Goal: Task Accomplishment & Management: Manage account settings

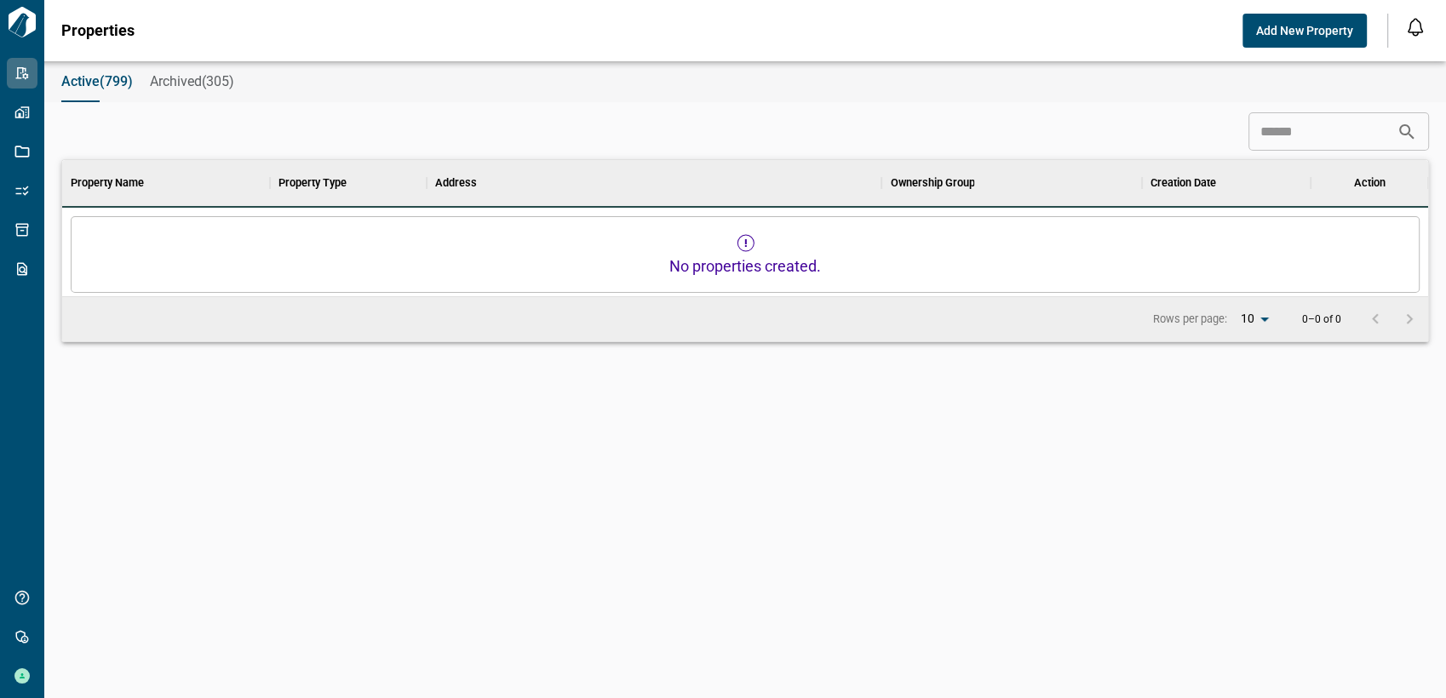
scroll to position [476, 1358]
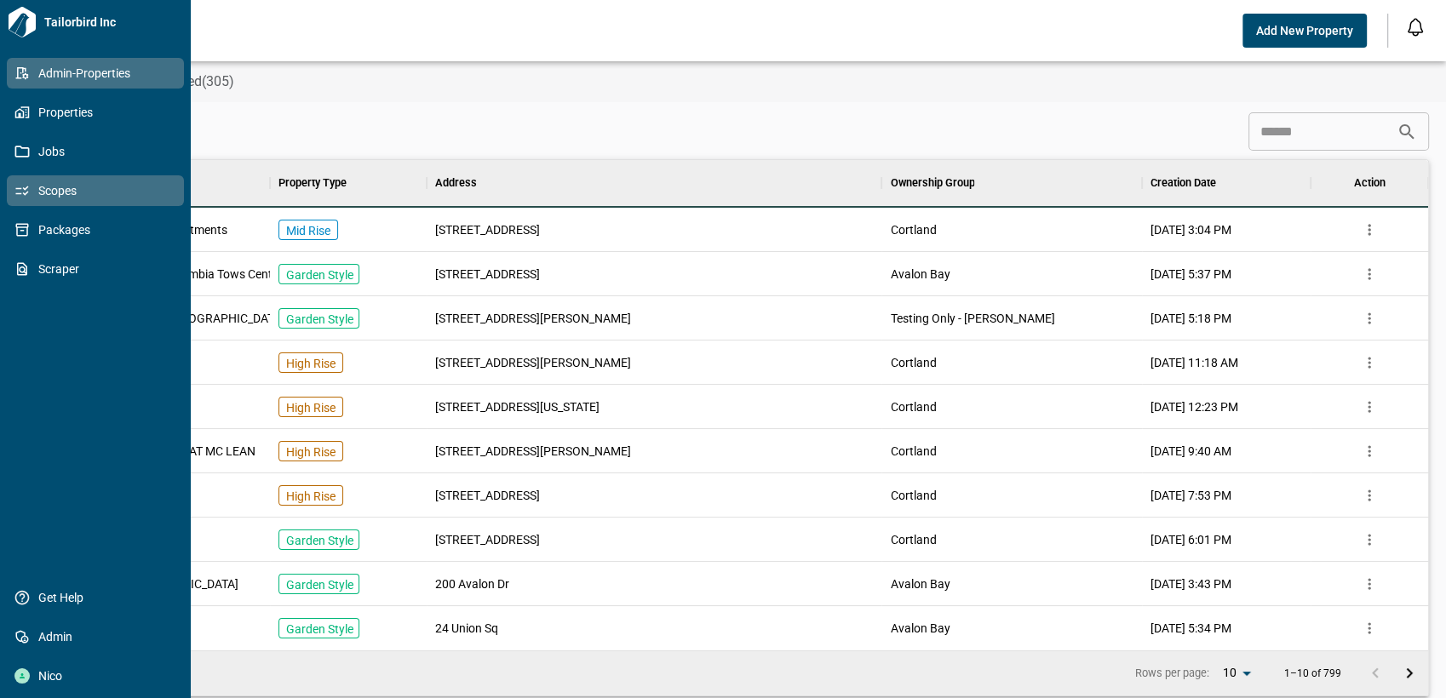
click at [99, 196] on span "Scopes" at bounding box center [99, 190] width 138 height 17
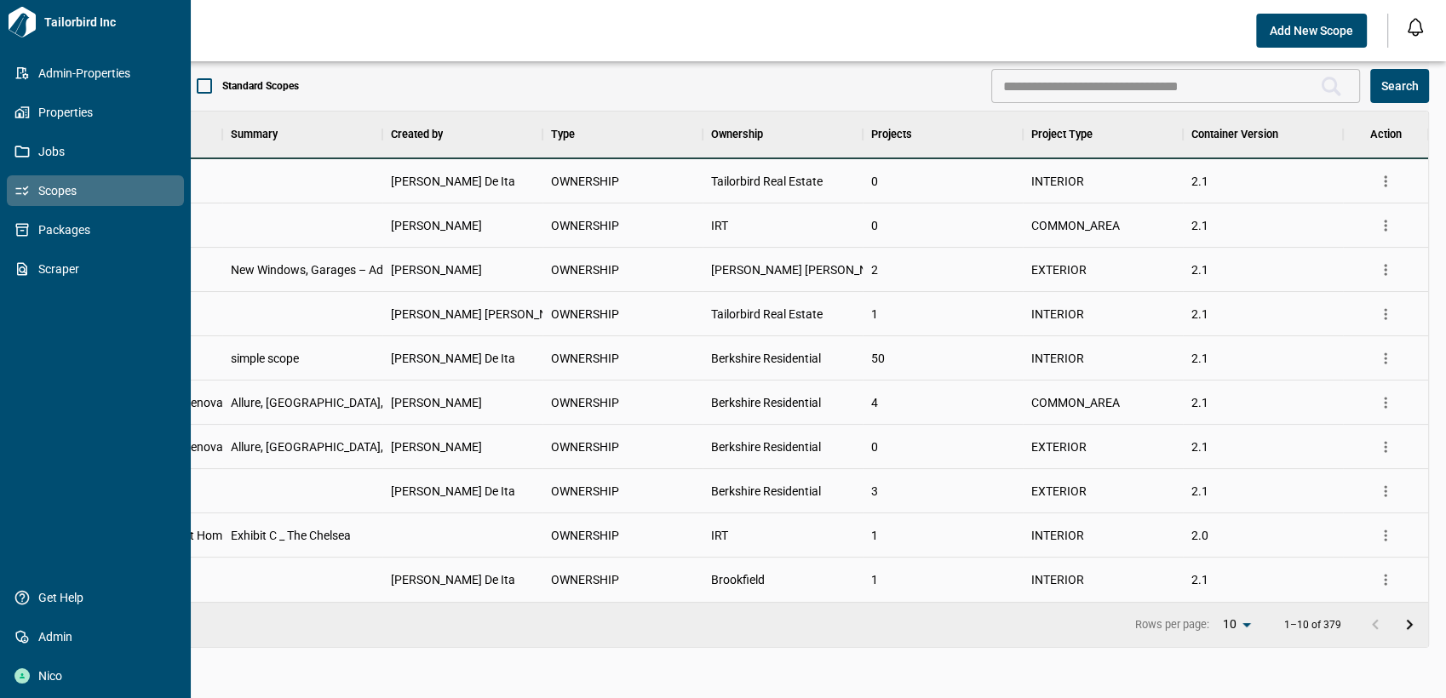
scroll to position [476, 1358]
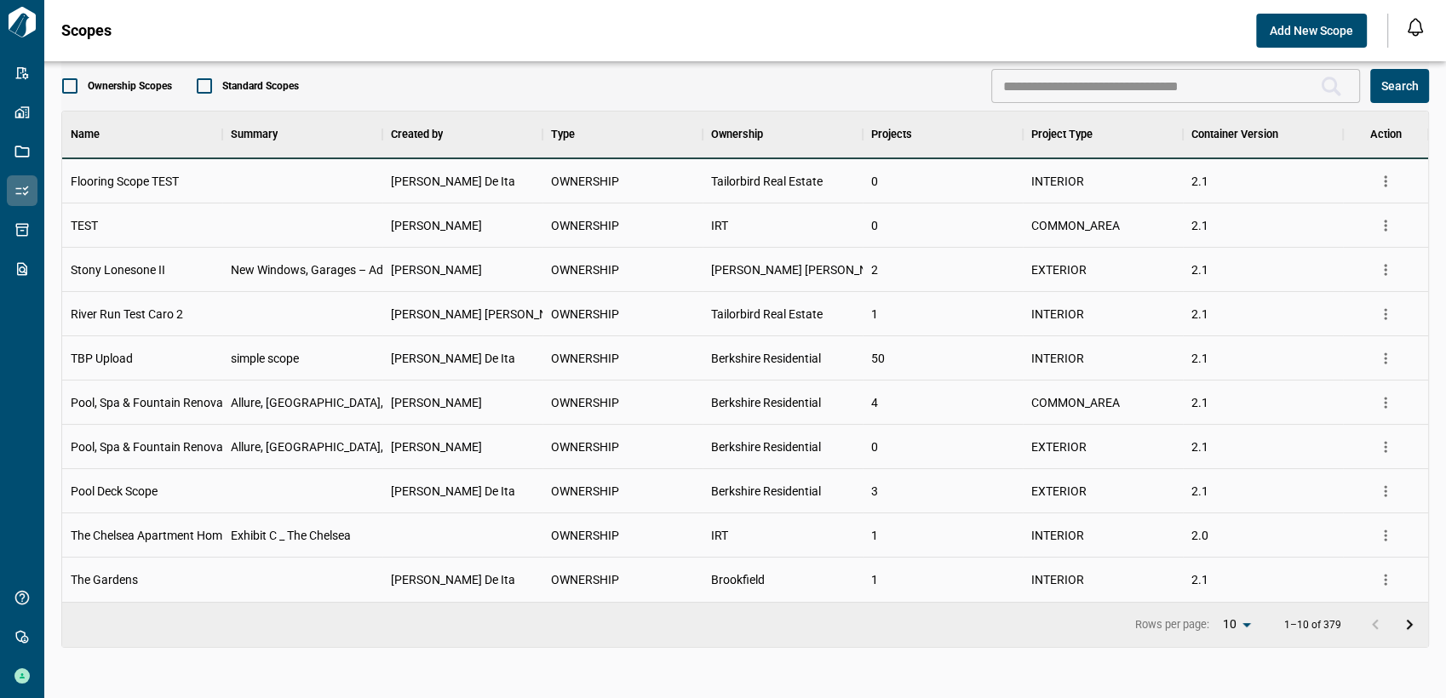
click at [257, 177] on div at bounding box center [302, 181] width 160 height 44
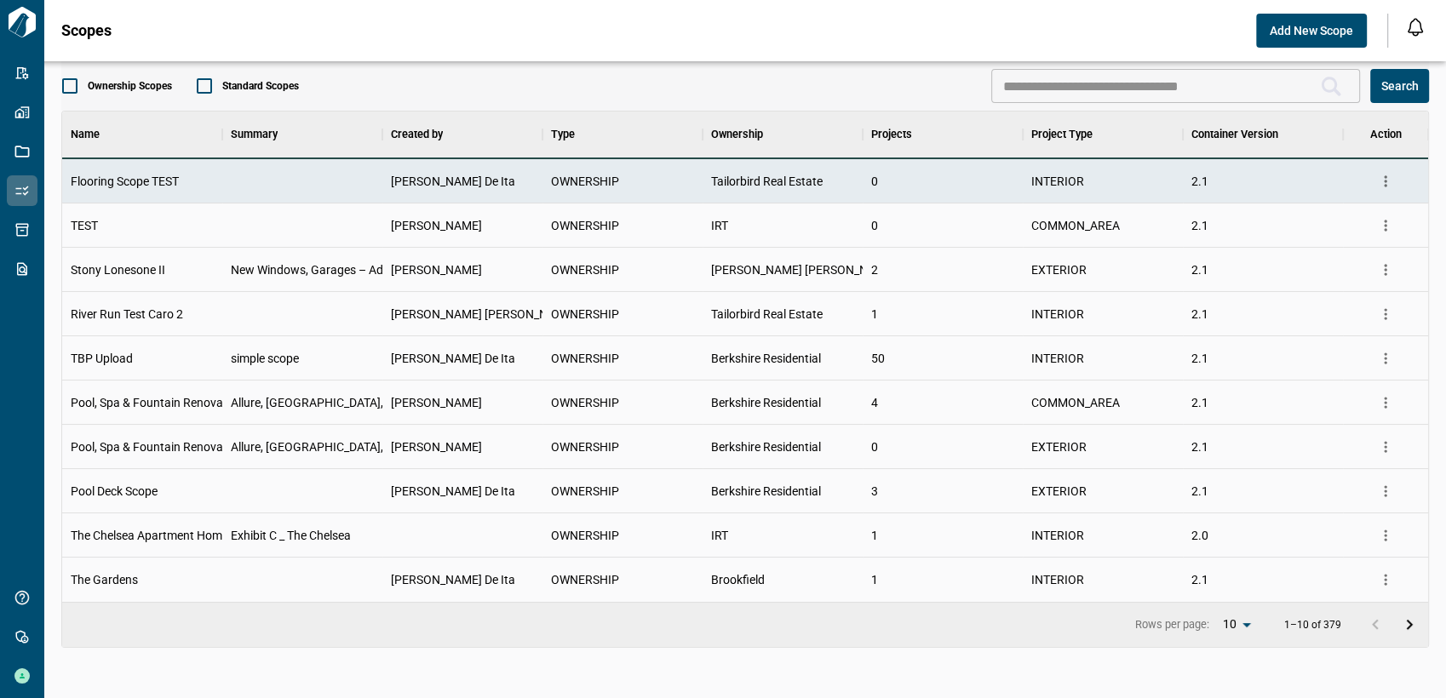
click at [744, 170] on div "Tailorbird Real Estate" at bounding box center [783, 181] width 160 height 44
drag, startPoint x: 744, startPoint y: 170, endPoint x: 724, endPoint y: 186, distance: 25.5
click at [724, 186] on span "Tailorbird Real Estate" at bounding box center [767, 181] width 112 height 17
click at [322, 164] on div at bounding box center [302, 181] width 160 height 44
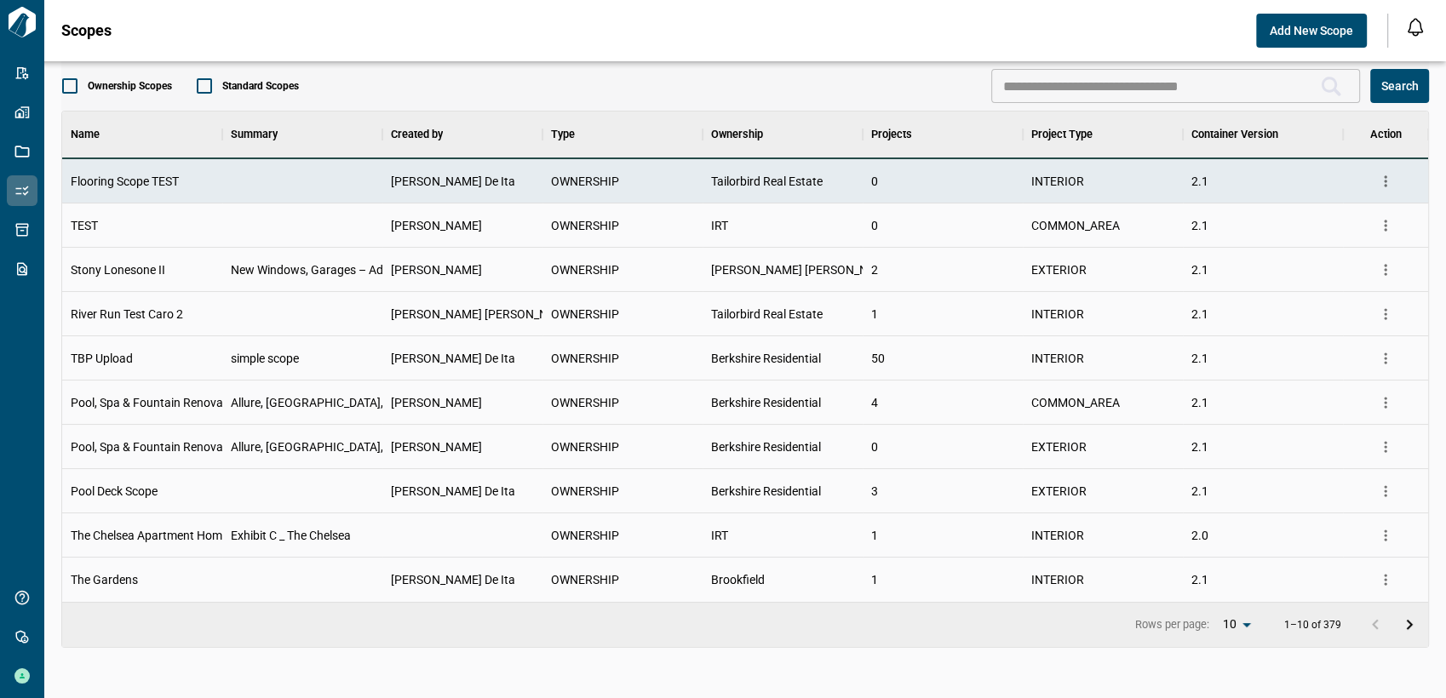
click at [310, 181] on div at bounding box center [302, 181] width 160 height 44
click at [1381, 181] on icon "more" at bounding box center [1385, 181] width 17 height 17
click at [1340, 246] on li "Edit Scope" at bounding box center [1329, 248] width 140 height 32
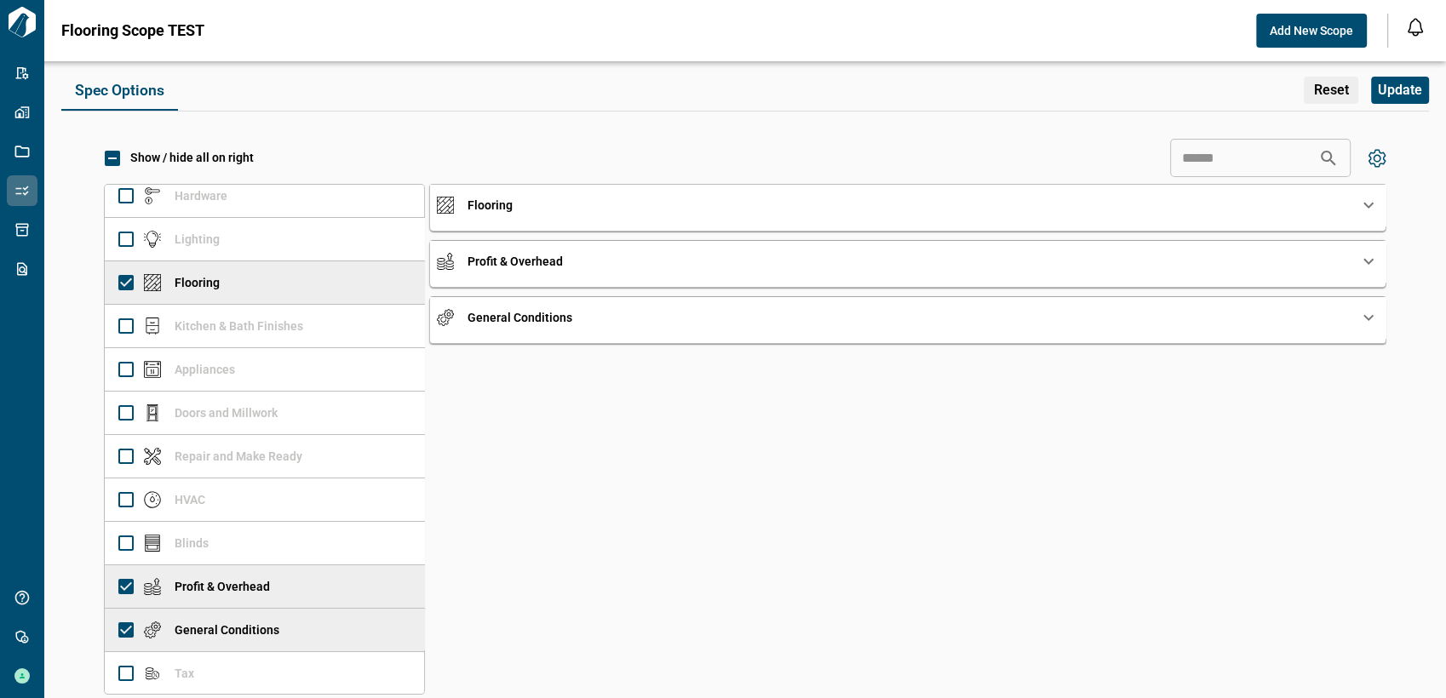
scroll to position [23, 0]
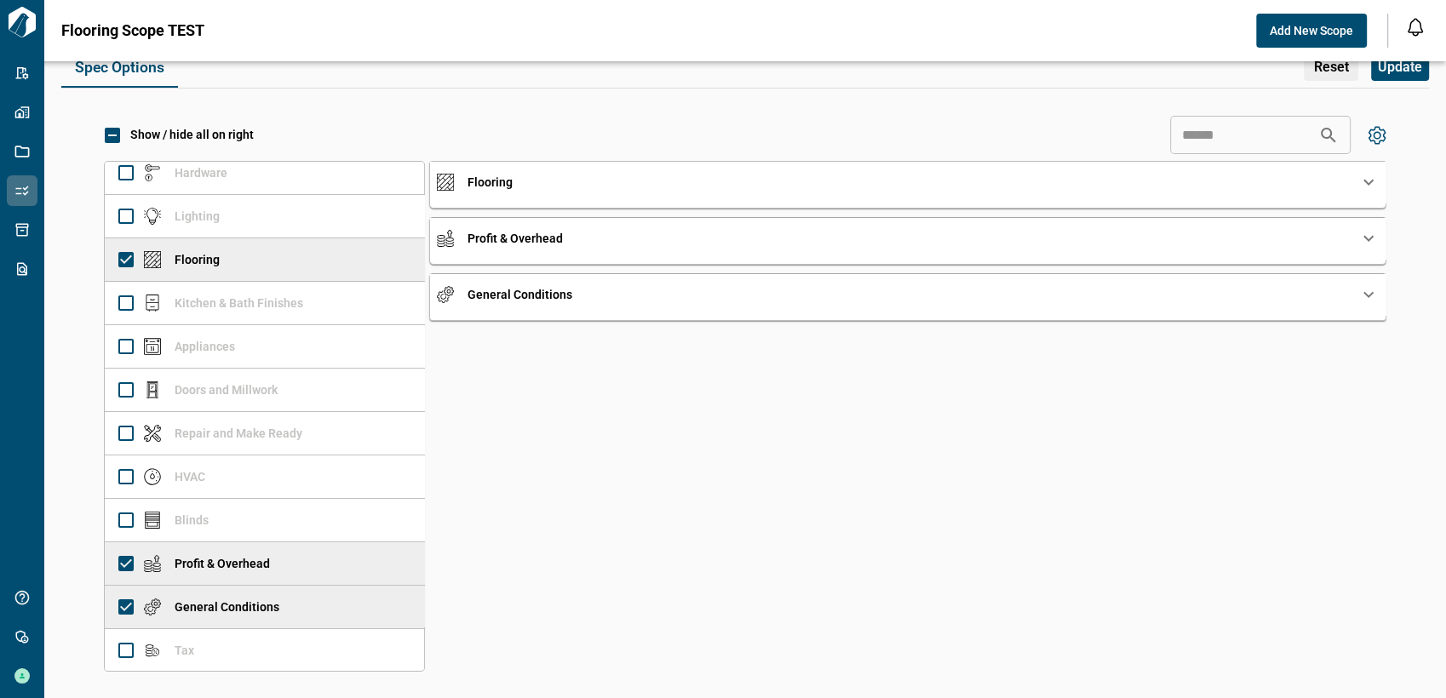
click at [909, 189] on div "Flooring" at bounding box center [898, 182] width 922 height 17
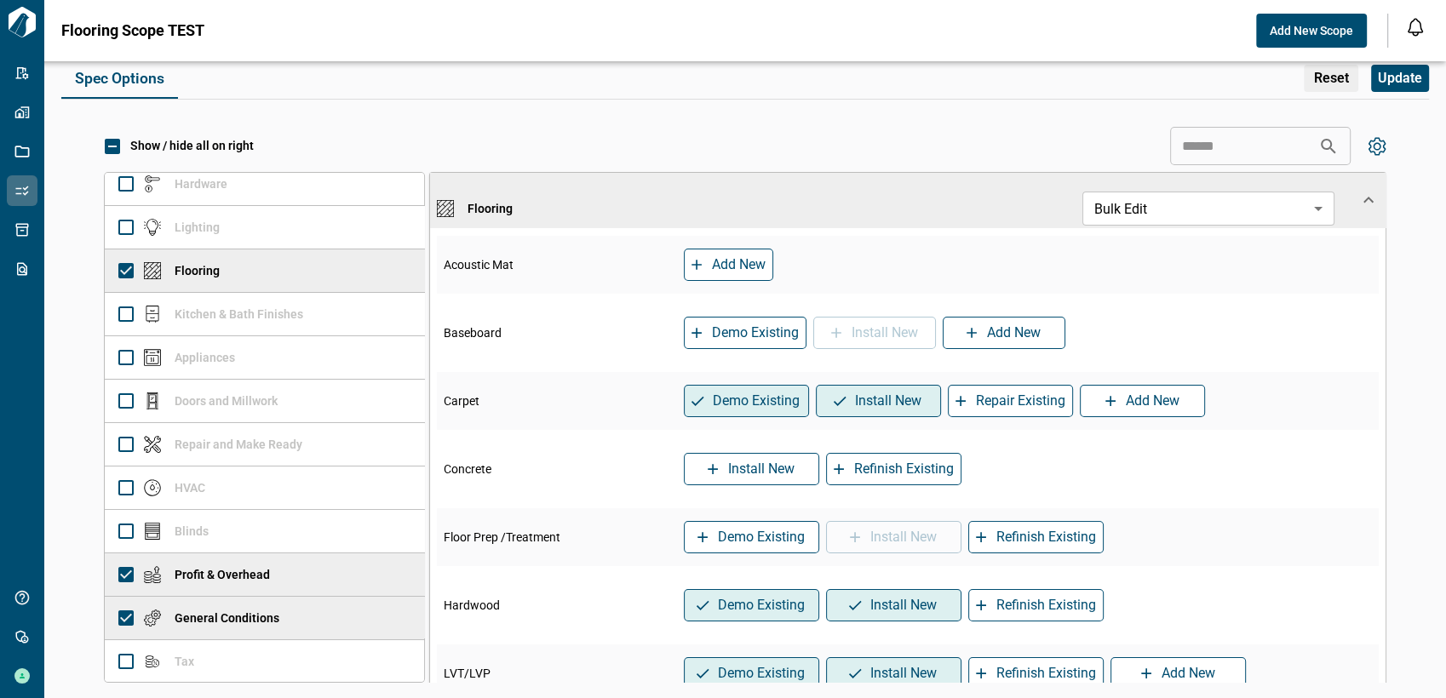
scroll to position [0, 0]
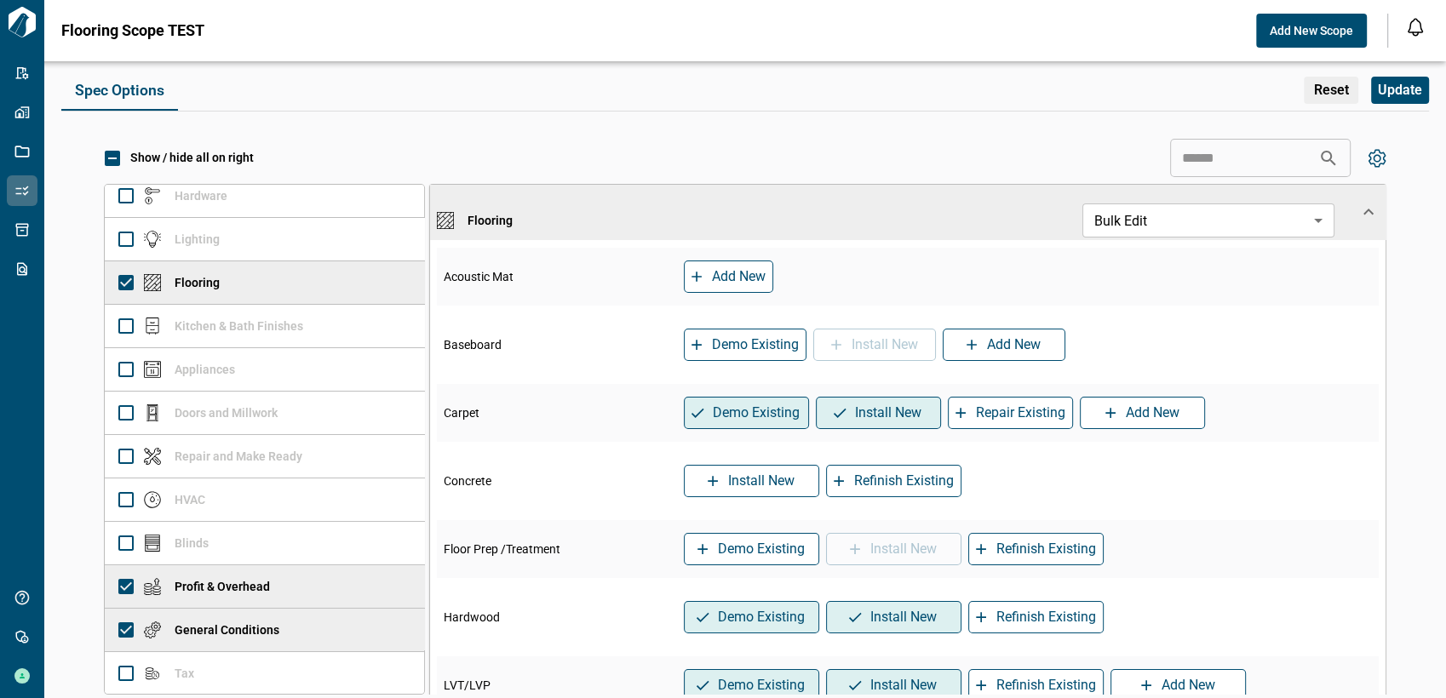
click at [1088, 96] on div "Spec Options Reset Update" at bounding box center [745, 91] width 1368 height 42
